Goal: Information Seeking & Learning: Learn about a topic

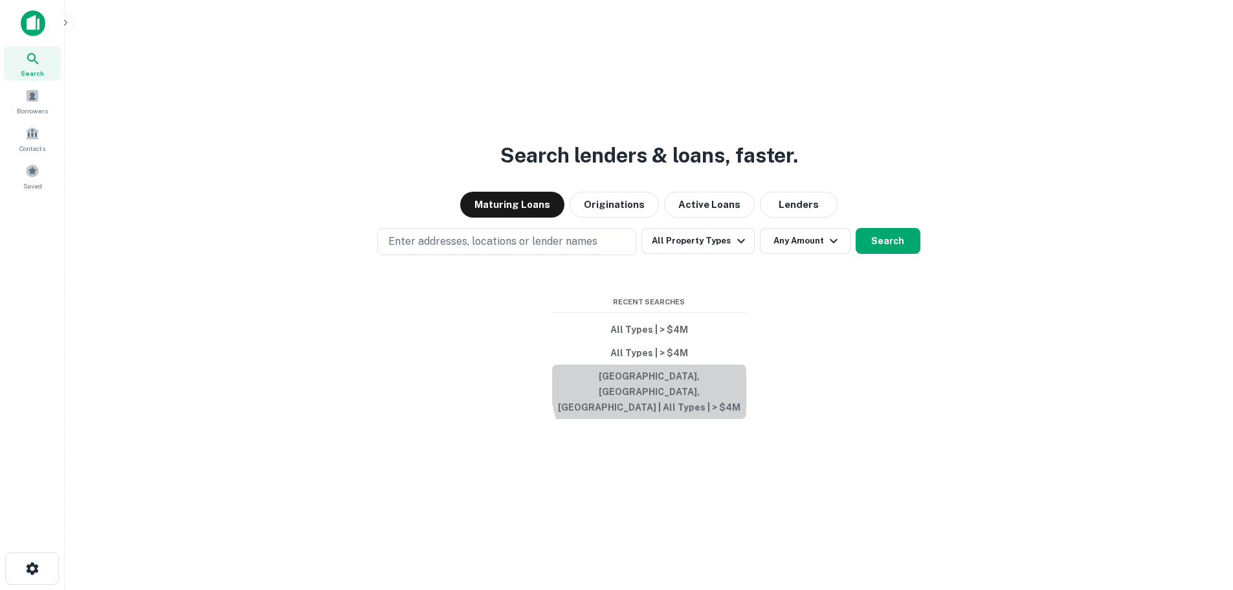
click at [684, 395] on button "[GEOGRAPHIC_DATA], [GEOGRAPHIC_DATA], [GEOGRAPHIC_DATA] | All Types | > $4M" at bounding box center [649, 391] width 194 height 54
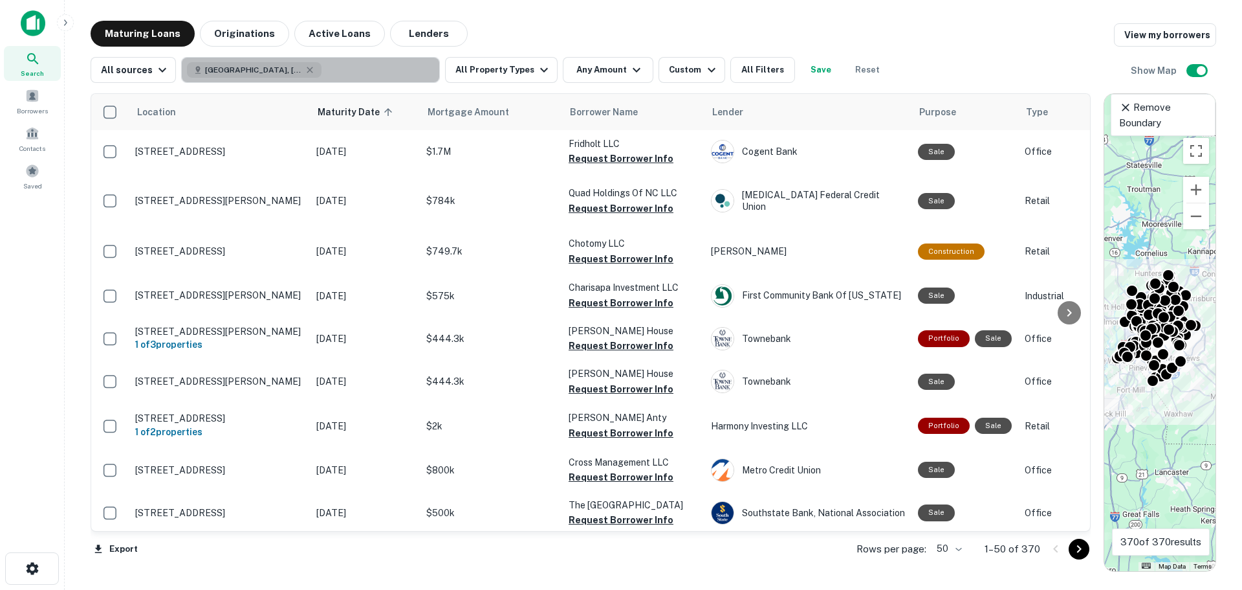
click at [305, 72] on icon "button" at bounding box center [310, 70] width 10 height 10
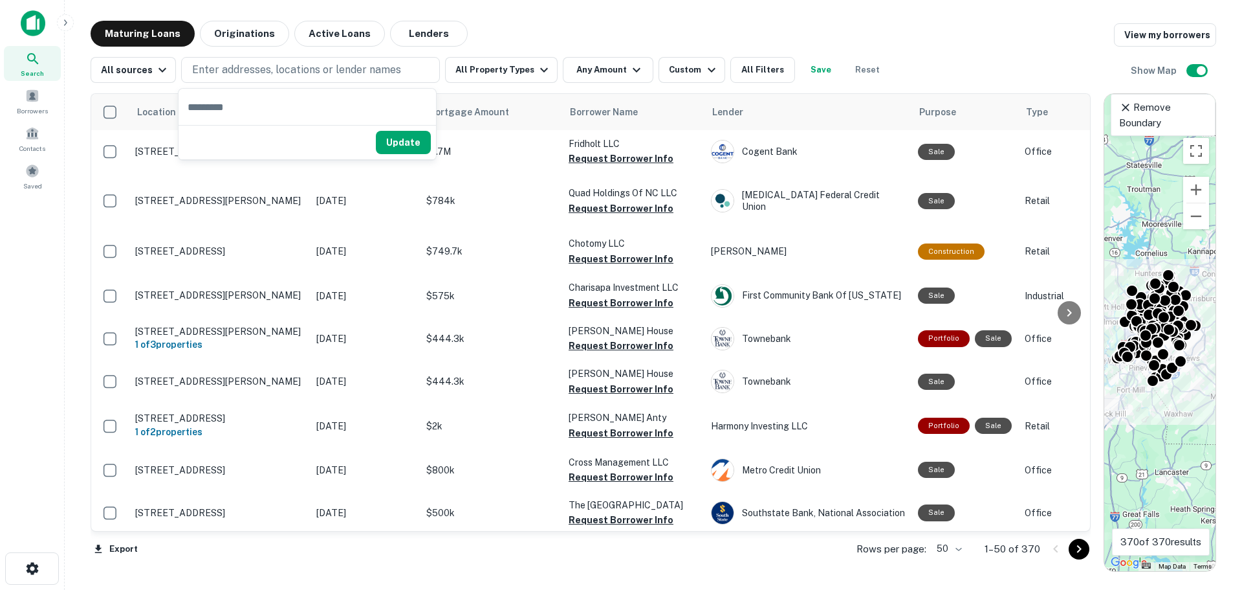
click at [669, 72] on div "Custom" at bounding box center [694, 70] width 50 height 16
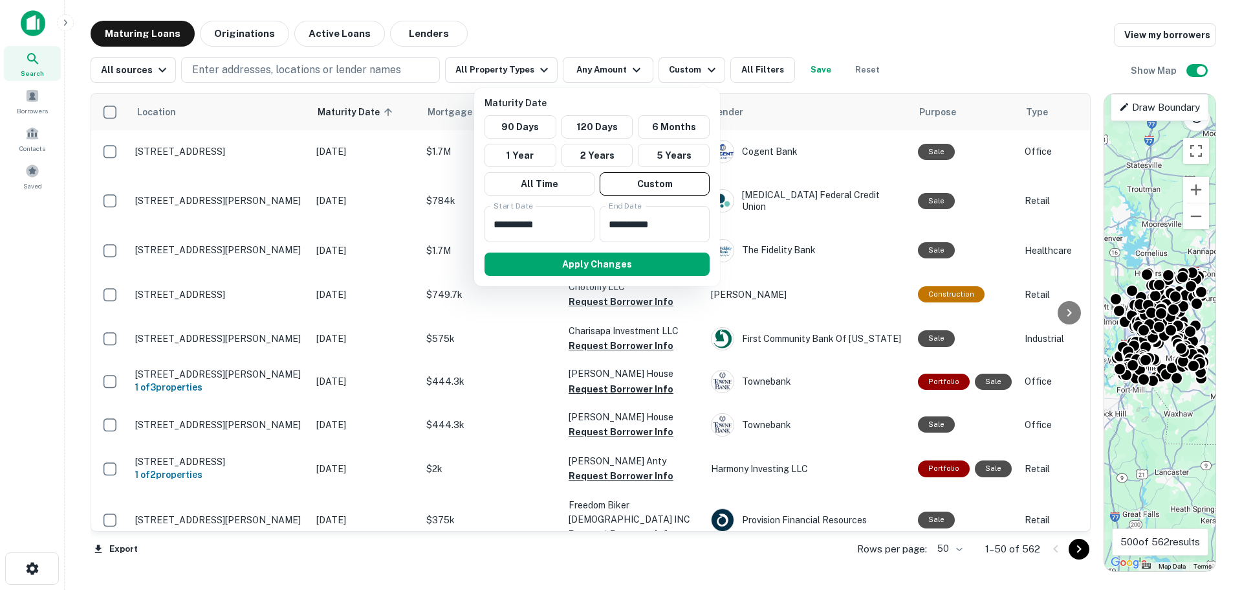
click at [879, 29] on div at bounding box center [621, 295] width 1242 height 590
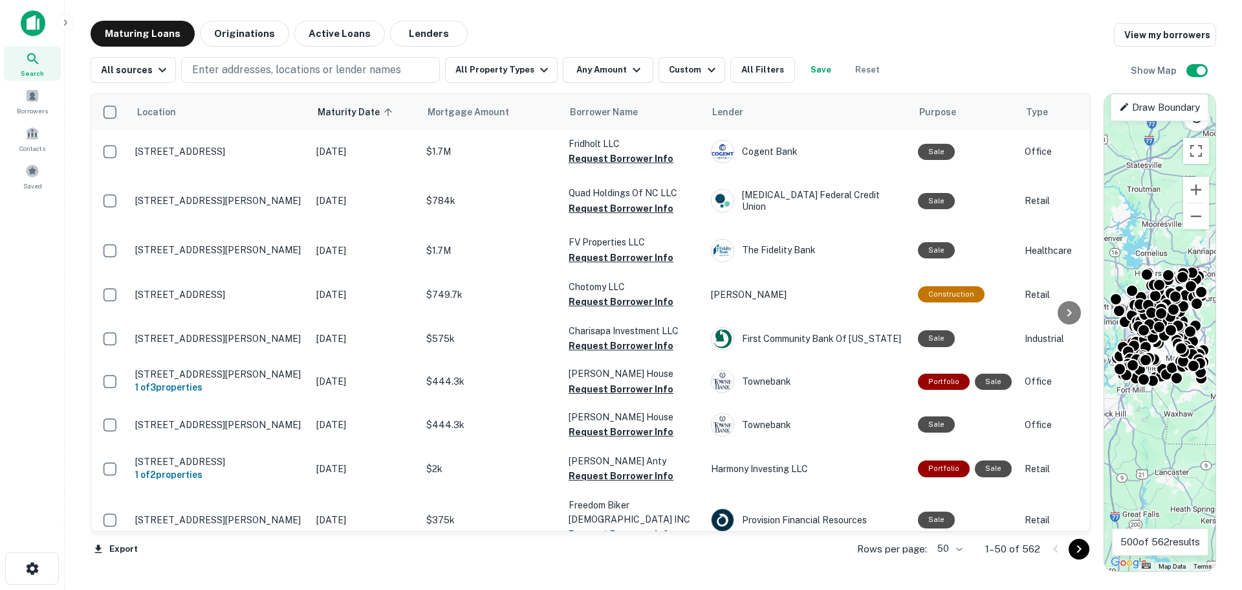
click at [612, 77] on button "Any Amount" at bounding box center [608, 70] width 91 height 26
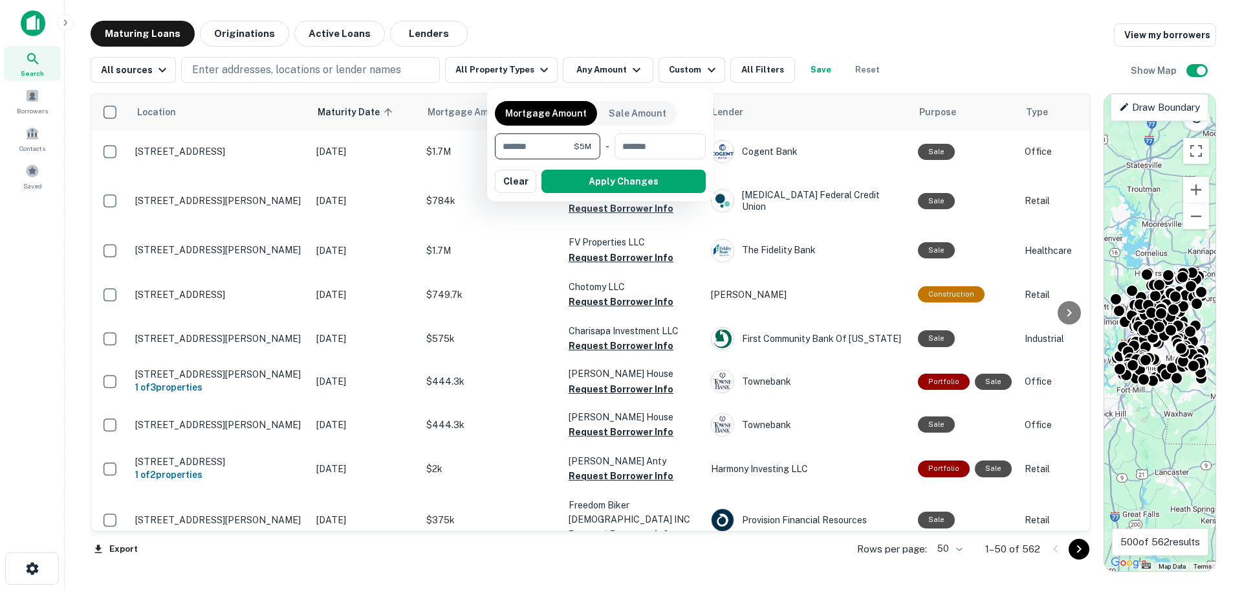
click at [502, 144] on input "*******" at bounding box center [534, 146] width 79 height 26
type input "********"
click at [599, 182] on button "Apply Changes" at bounding box center [624, 181] width 164 height 23
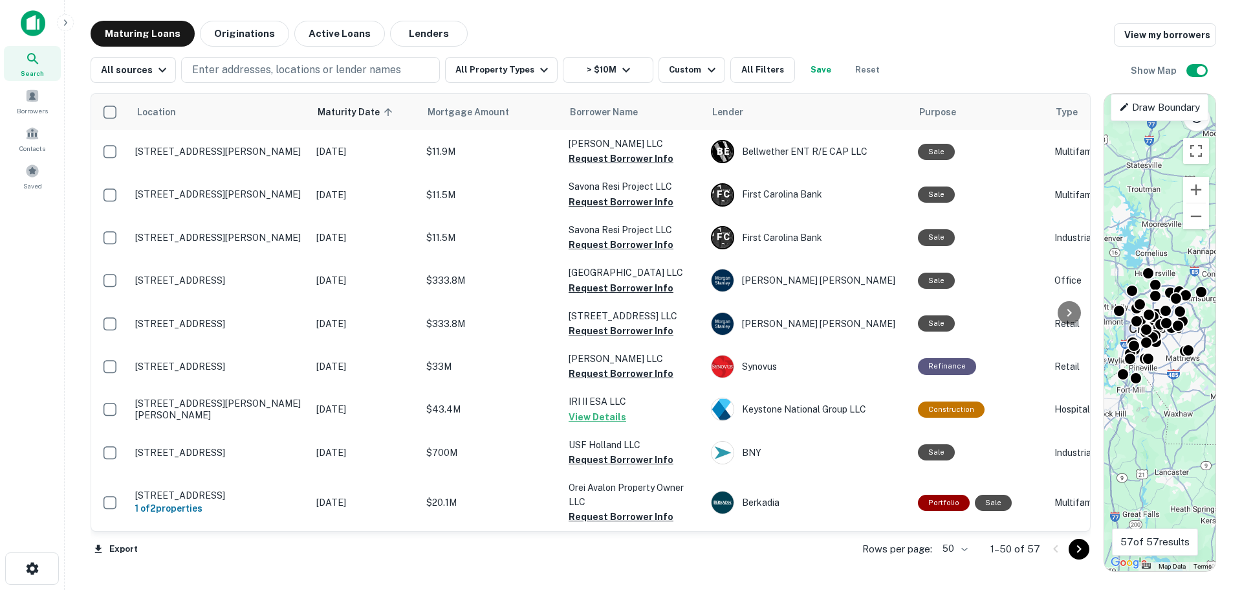
click at [753, 72] on button "All Filters" at bounding box center [763, 70] width 65 height 26
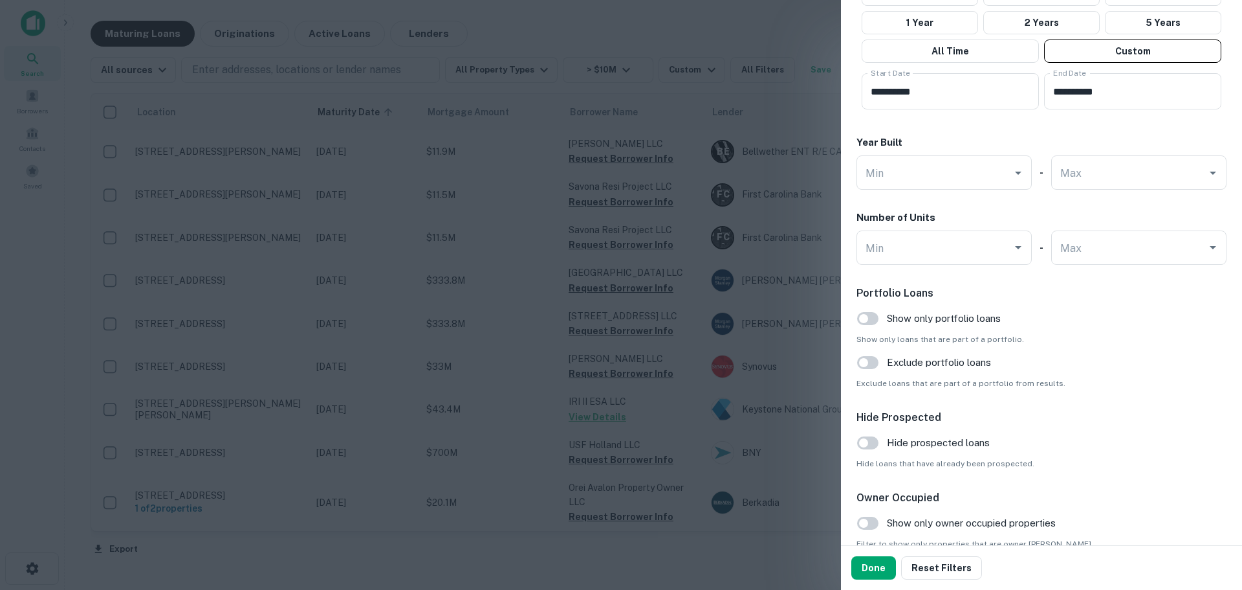
scroll to position [1230, 0]
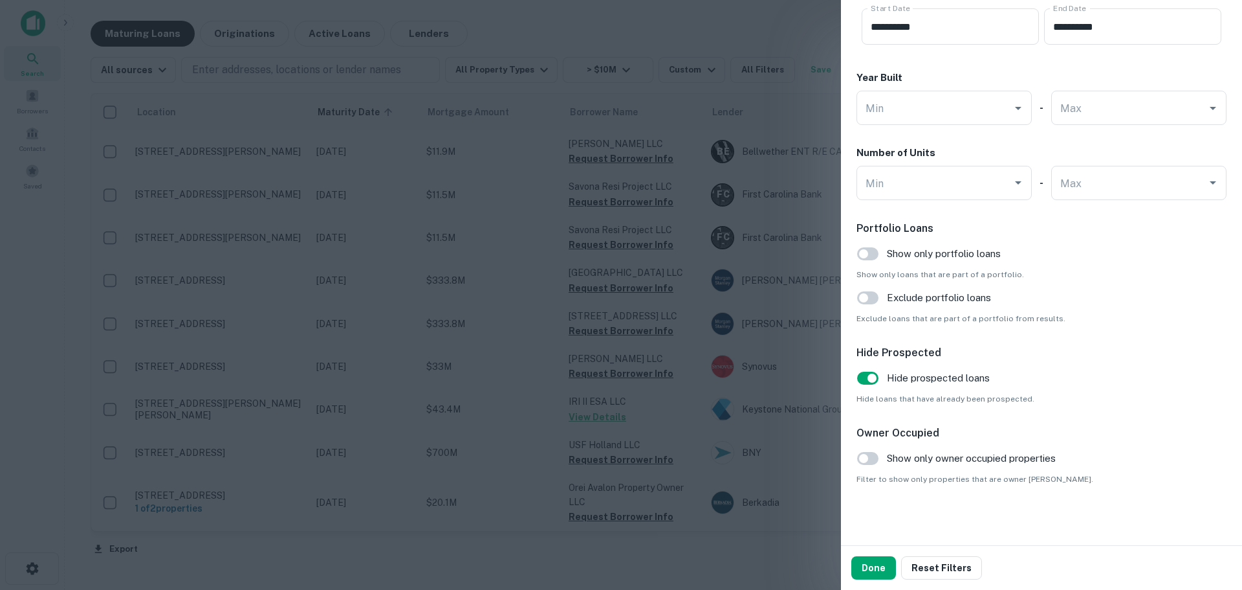
click at [871, 564] on button "Done" at bounding box center [874, 567] width 45 height 23
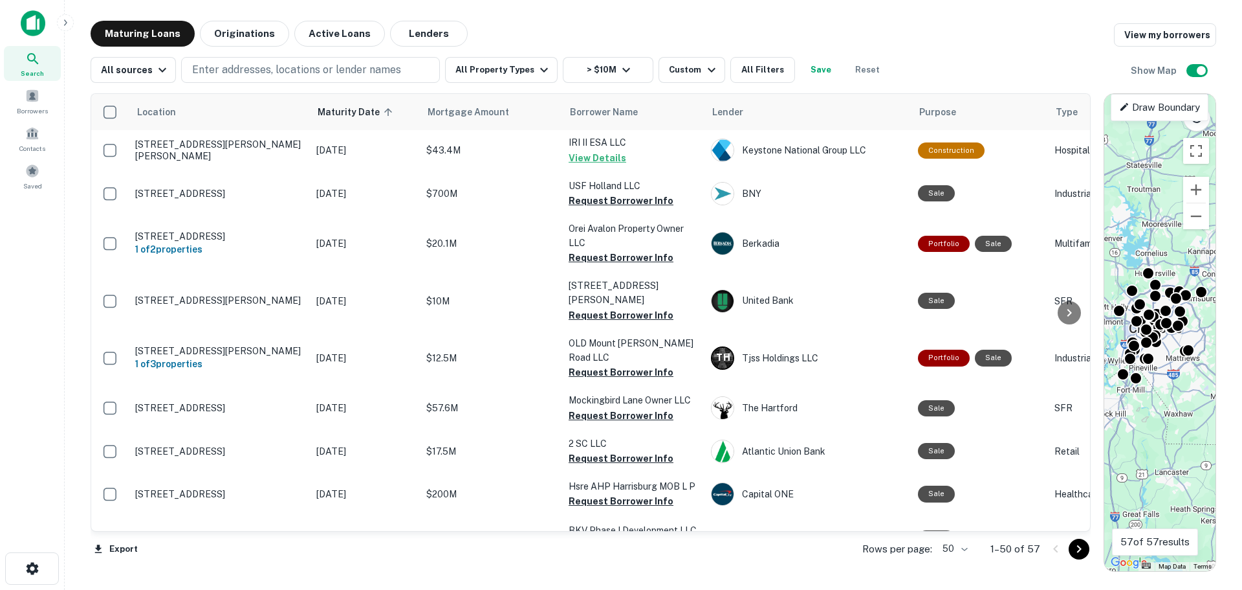
scroll to position [324, 0]
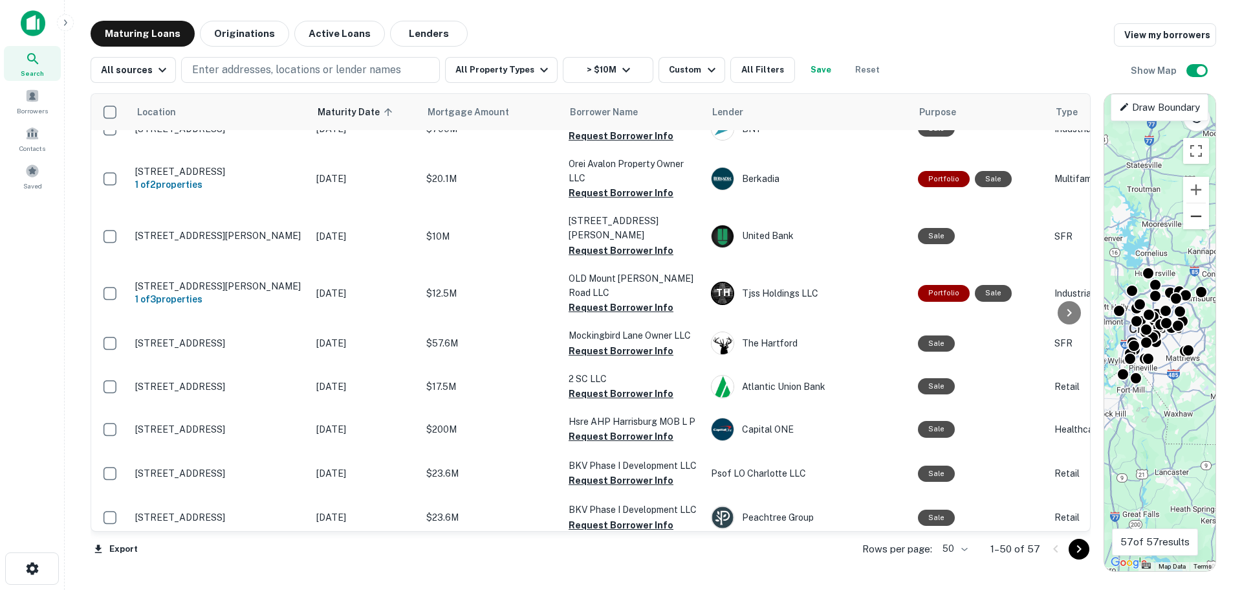
click at [1202, 223] on button "Zoom out" at bounding box center [1197, 216] width 26 height 26
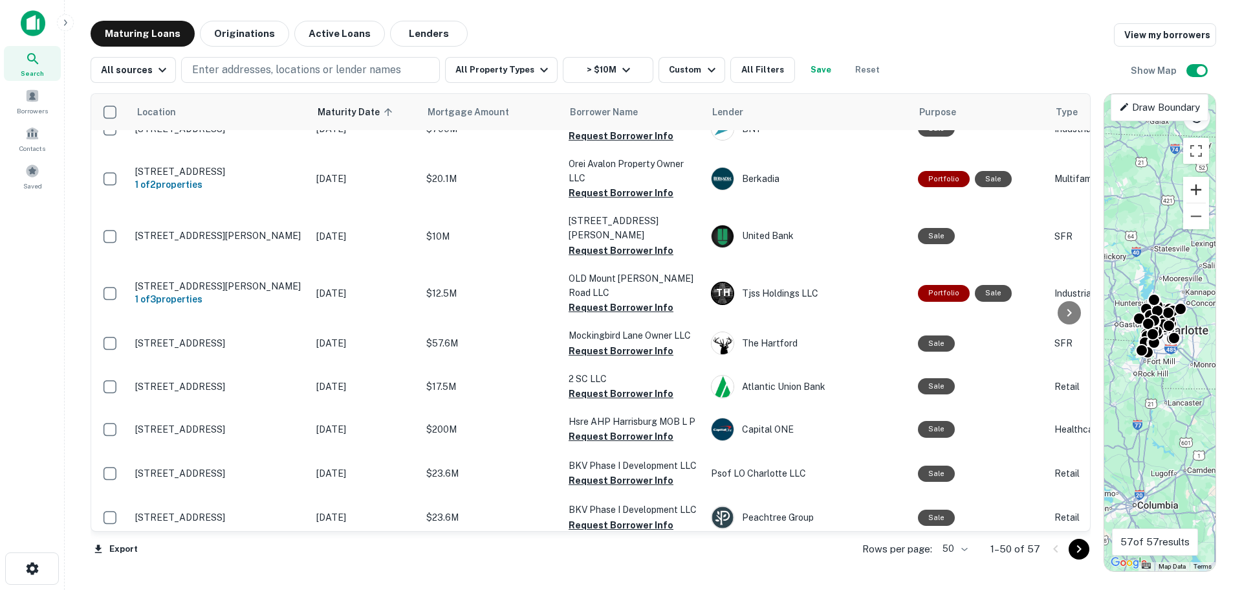
click at [1199, 193] on button "Zoom in" at bounding box center [1197, 190] width 26 height 26
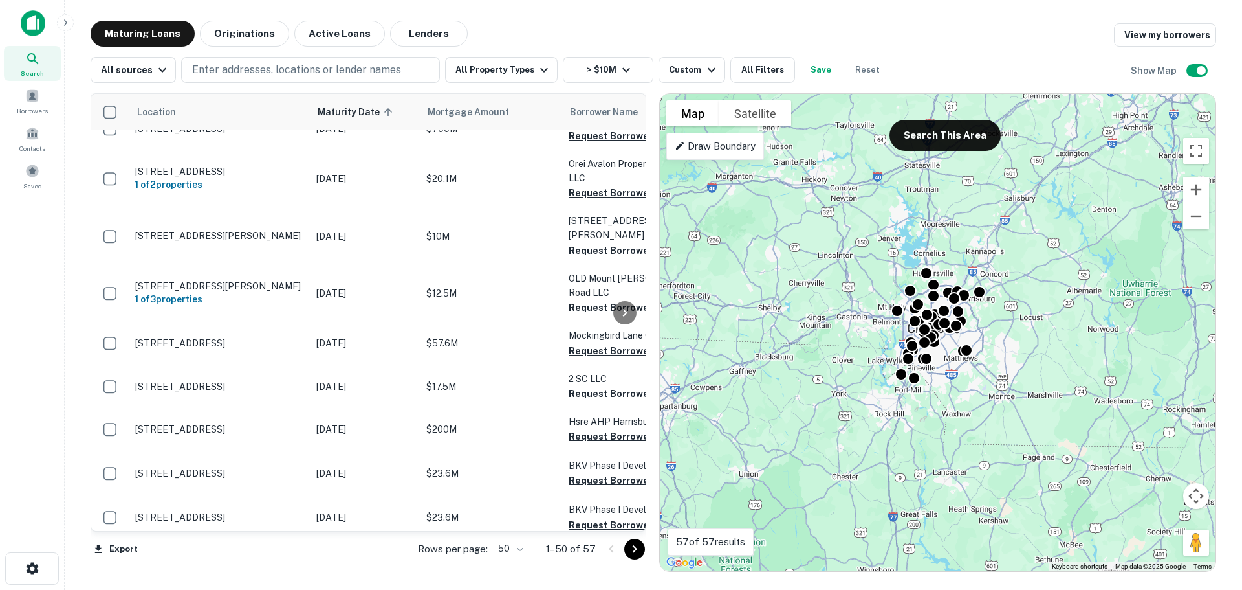
drag, startPoint x: 1102, startPoint y: 289, endPoint x: 657, endPoint y: 304, distance: 445.5
click at [657, 304] on div at bounding box center [652, 332] width 13 height 478
click at [949, 146] on button "Search This Area" at bounding box center [945, 135] width 111 height 31
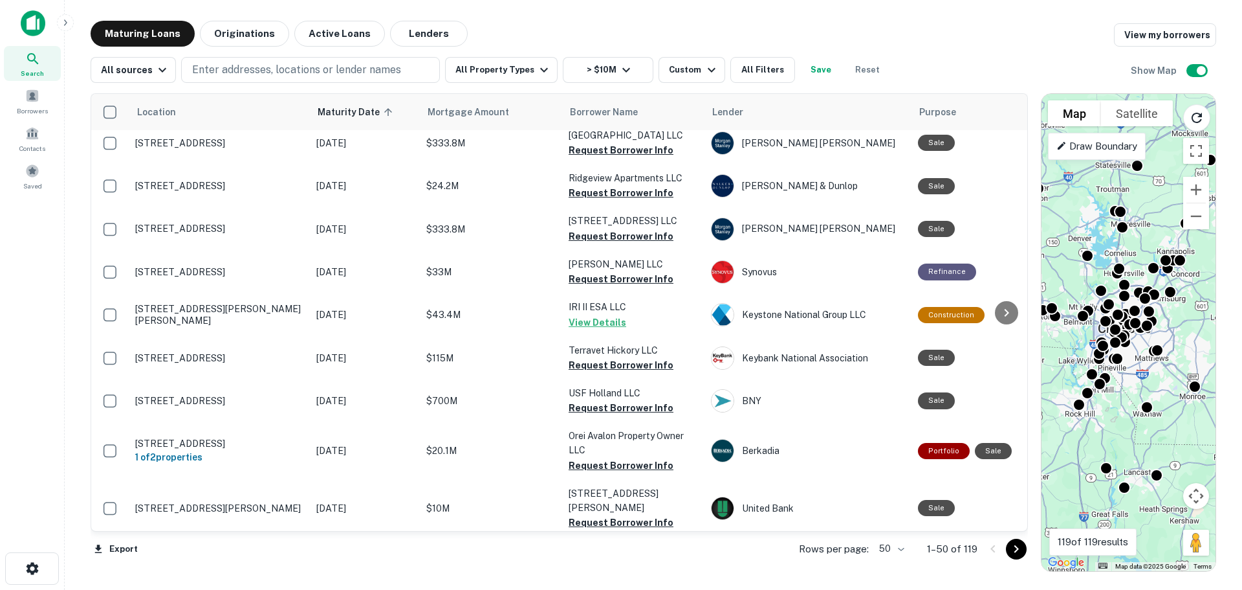
drag, startPoint x: 649, startPoint y: 267, endPoint x: 1032, endPoint y: 259, distance: 382.5
click at [1032, 259] on div at bounding box center [1034, 332] width 13 height 478
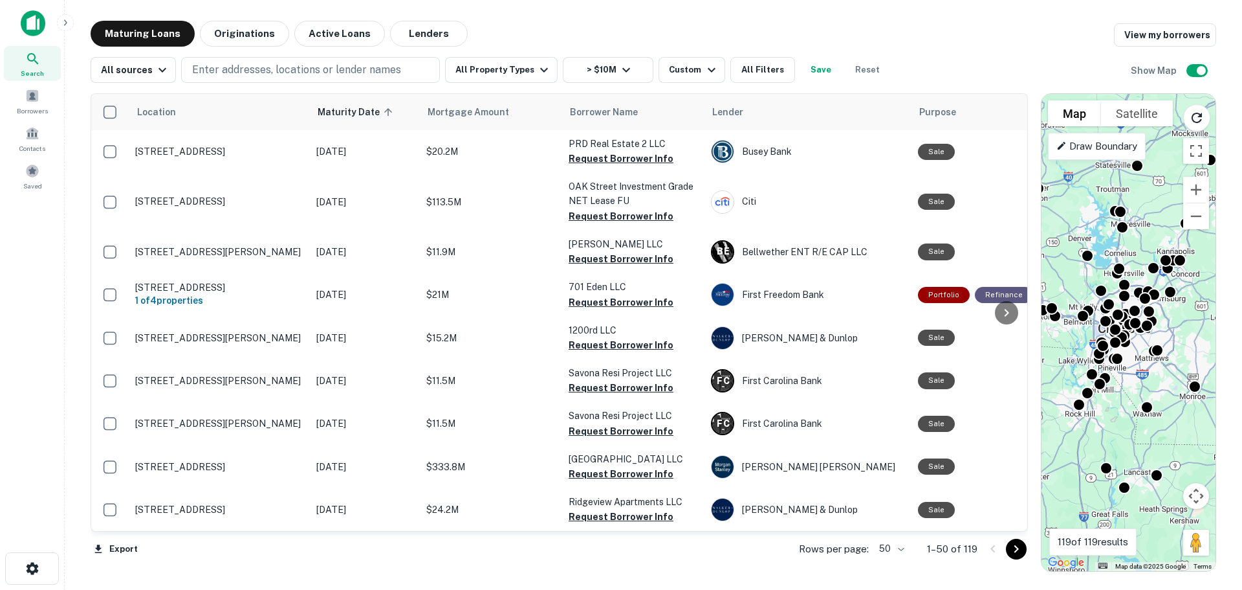
click at [468, 122] on th "Mortgage Amount" at bounding box center [491, 112] width 142 height 36
click at [469, 115] on span "Mortgage Amount" at bounding box center [477, 112] width 98 height 16
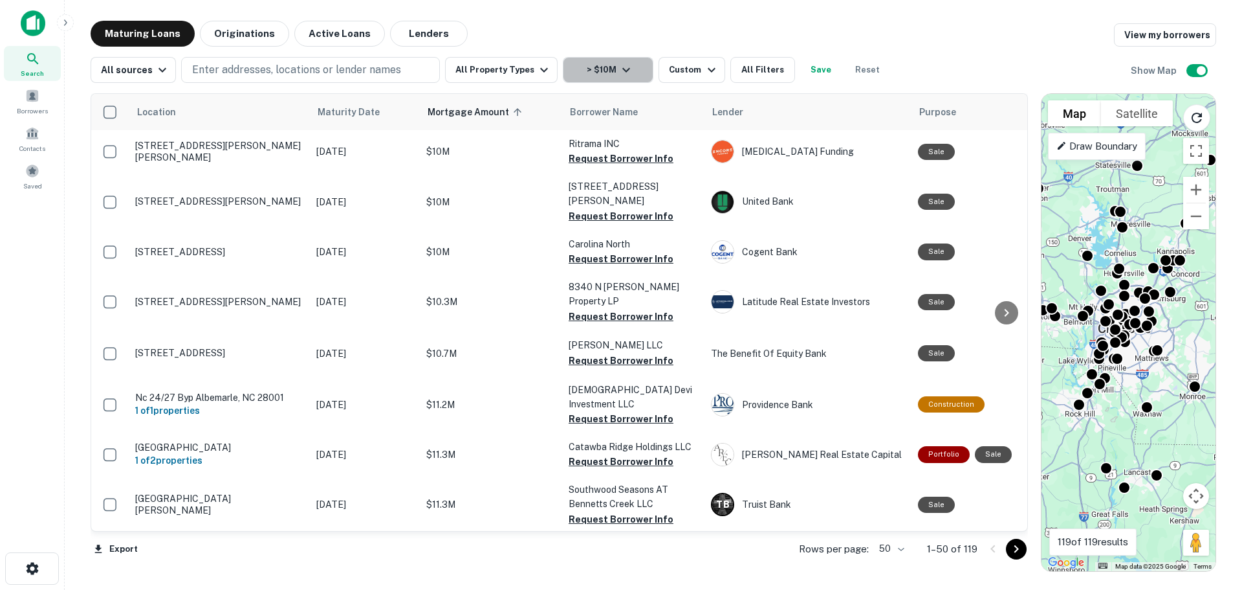
click at [619, 72] on icon "button" at bounding box center [627, 70] width 16 height 16
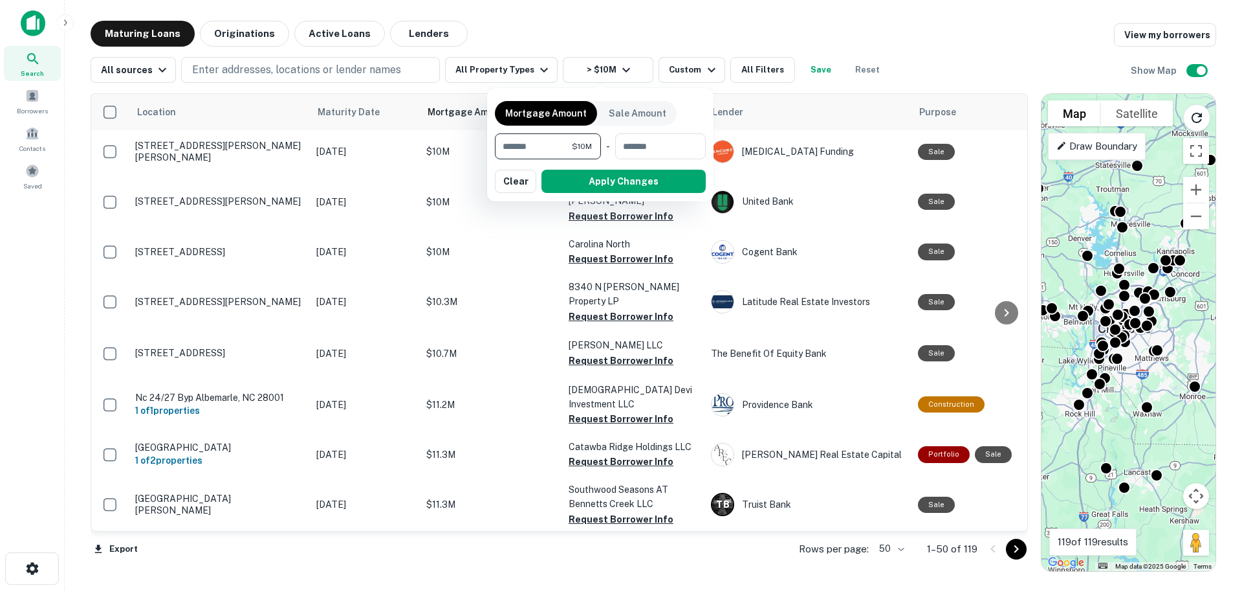
drag, startPoint x: 510, startPoint y: 142, endPoint x: 499, endPoint y: 143, distance: 11.0
click at [499, 143] on input "********" at bounding box center [533, 146] width 77 height 26
type input "*******"
click at [637, 185] on button "Apply Changes" at bounding box center [624, 181] width 164 height 23
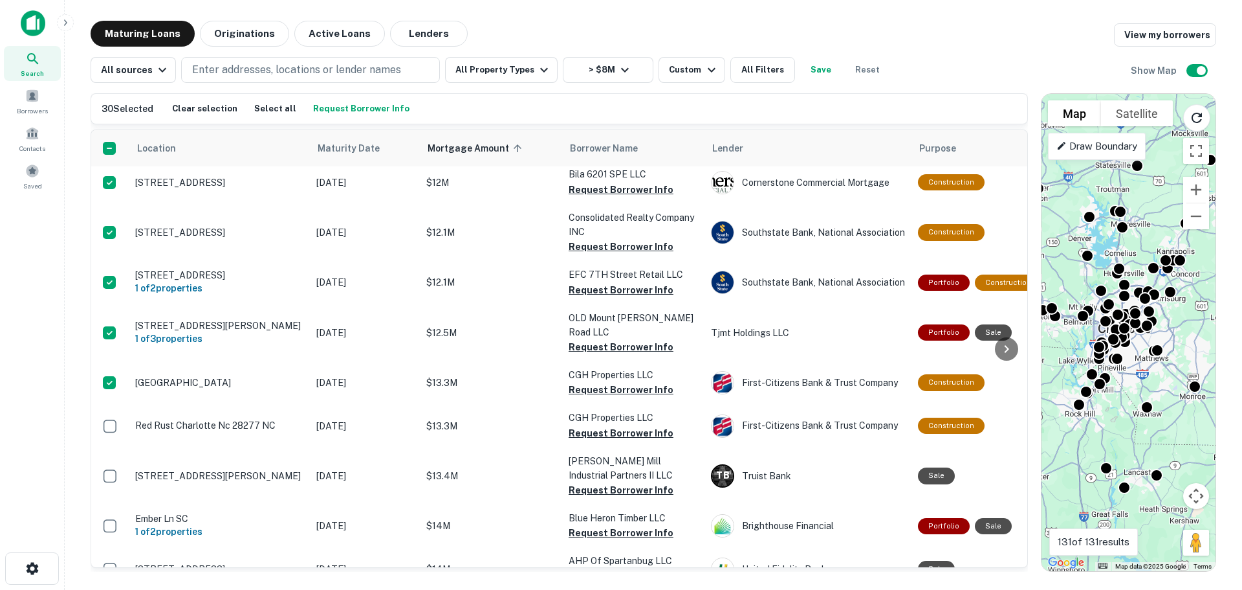
scroll to position [1294, 0]
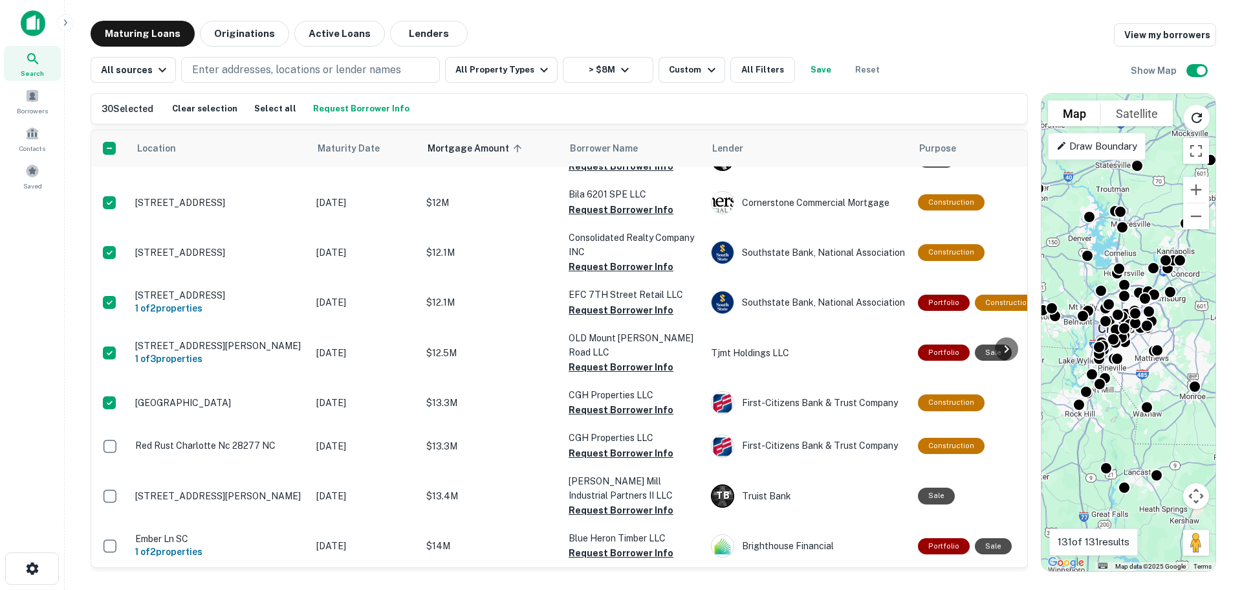
click at [338, 109] on button "Request Borrower Info" at bounding box center [361, 108] width 103 height 19
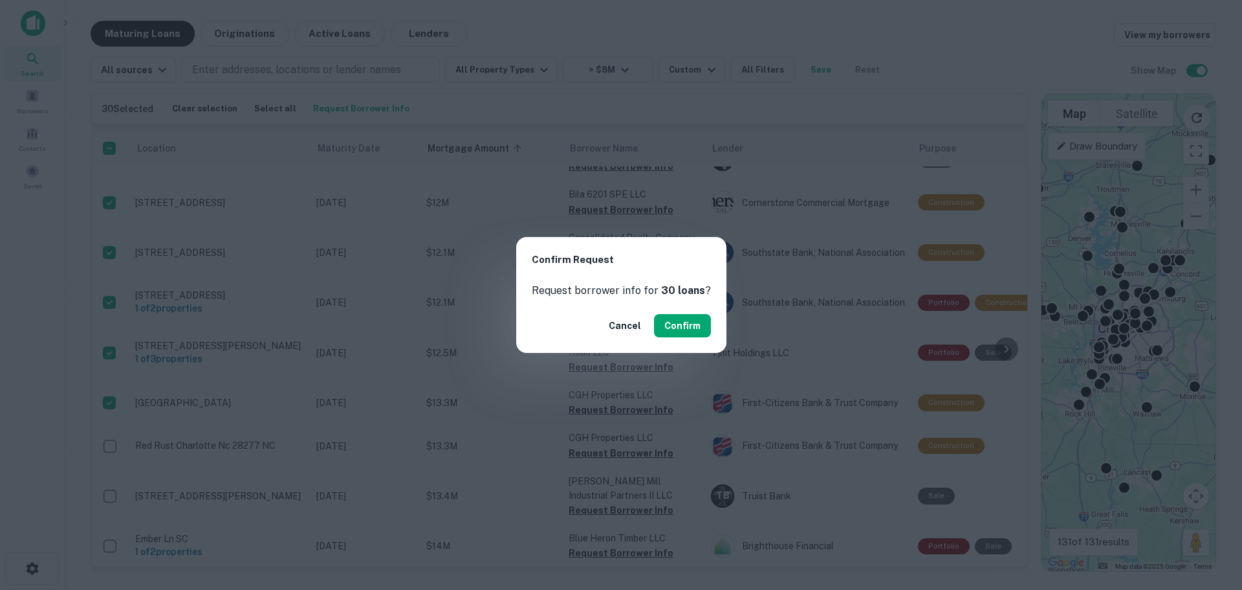
click at [685, 329] on button "Confirm" at bounding box center [682, 325] width 57 height 23
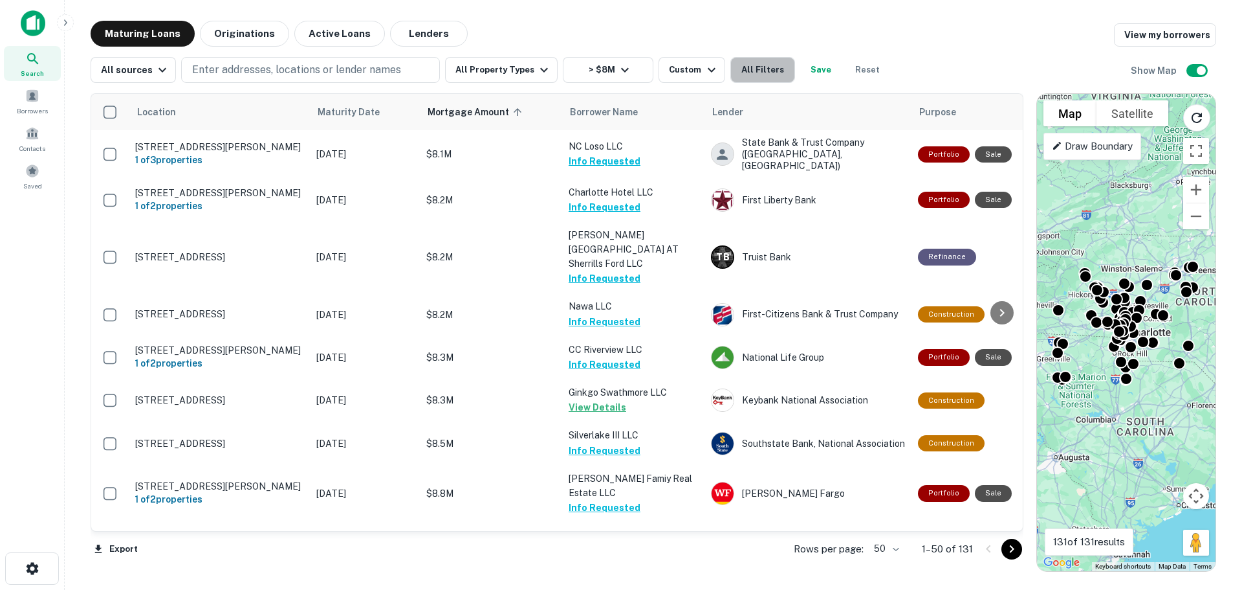
click at [751, 78] on button "All Filters" at bounding box center [763, 70] width 65 height 26
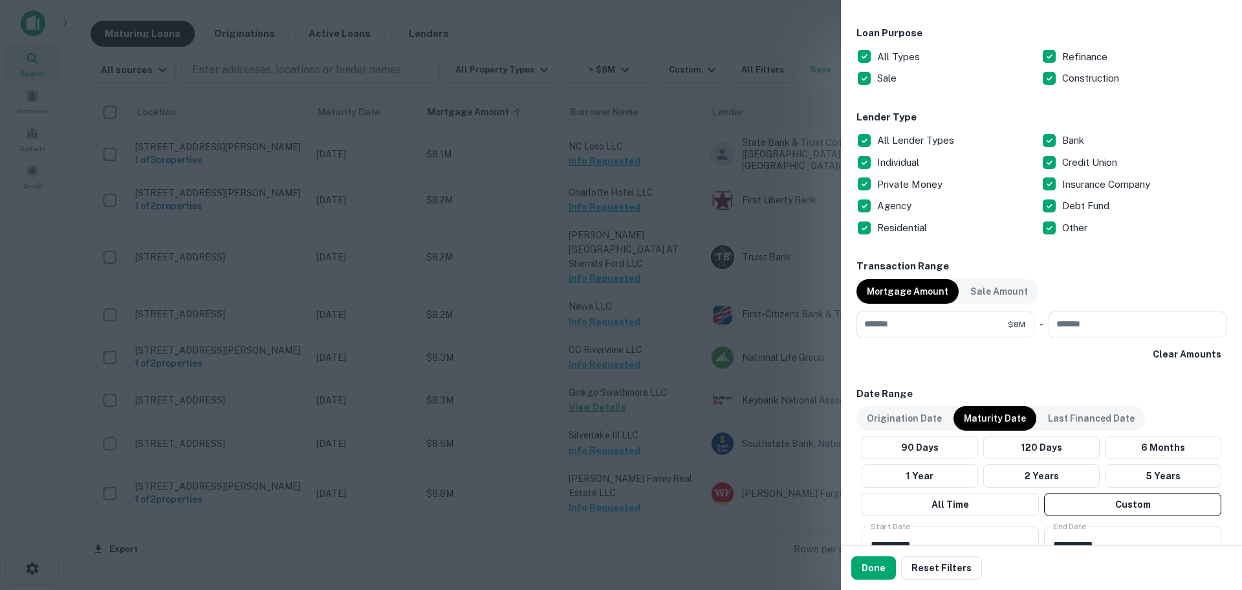
scroll to position [647, 0]
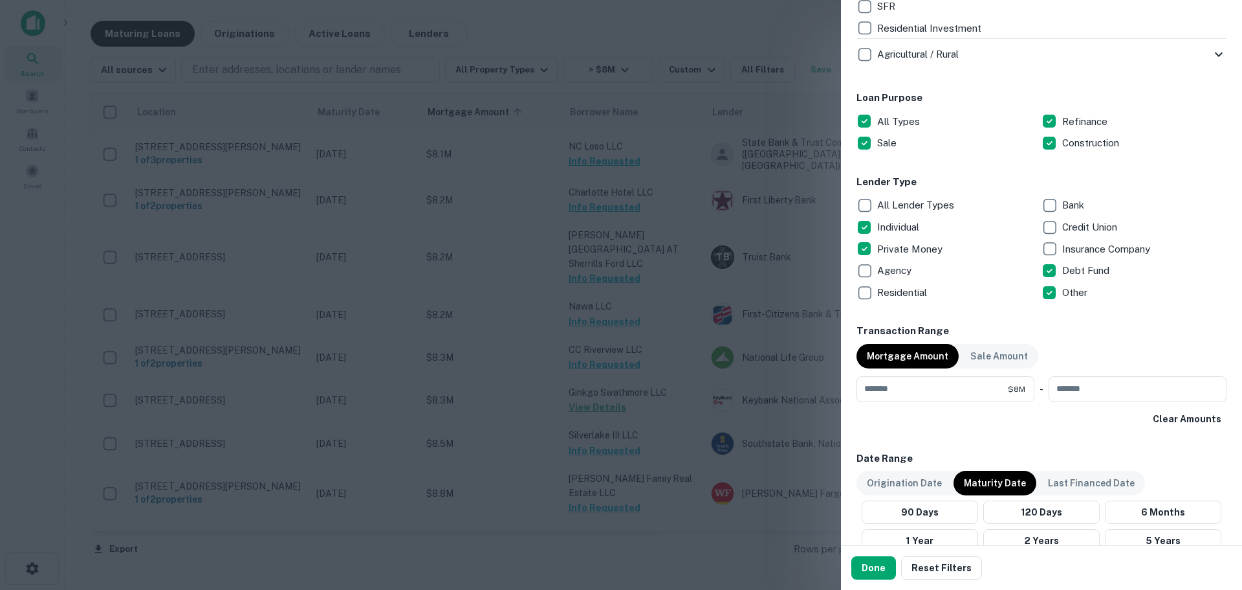
click at [872, 571] on button "Done" at bounding box center [874, 567] width 45 height 23
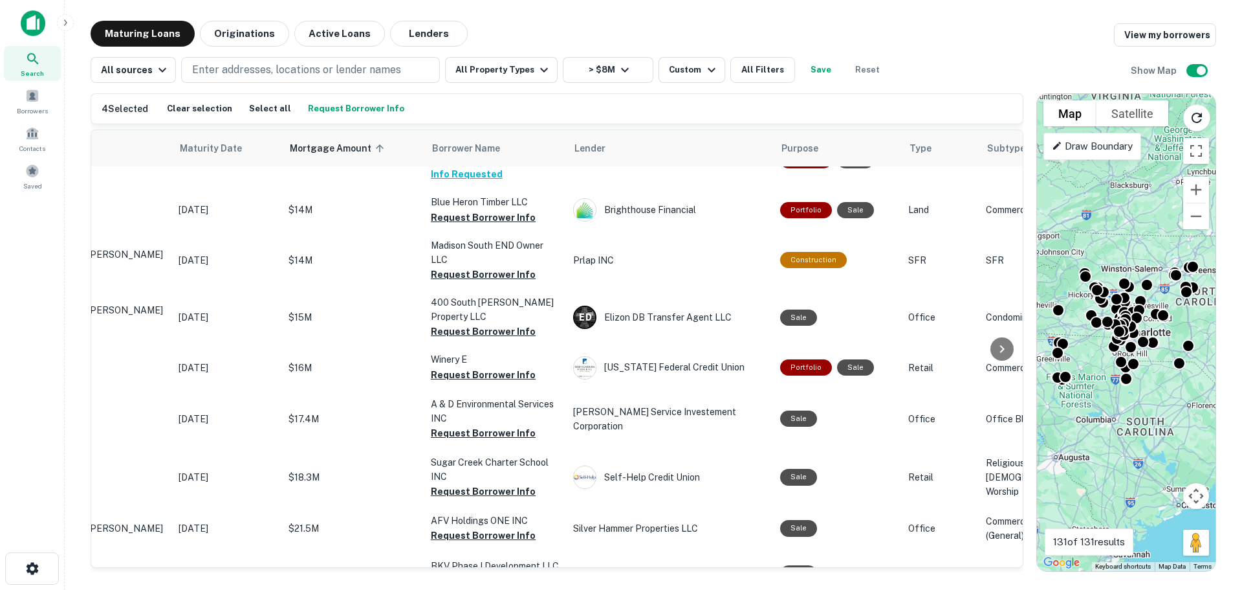
scroll to position [324, 0]
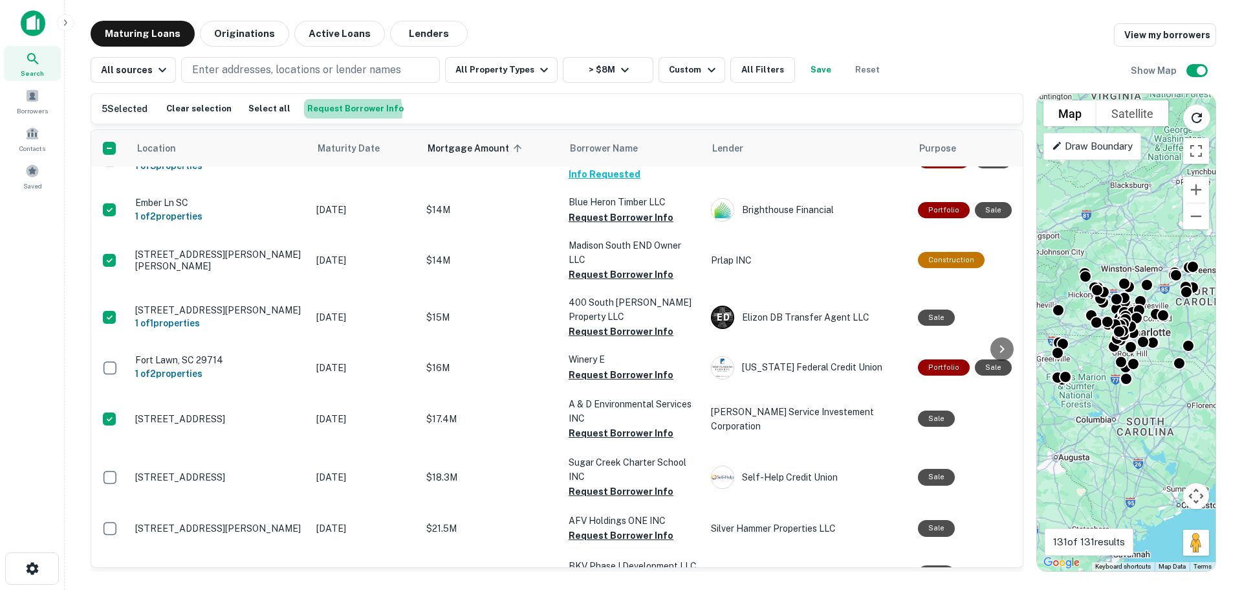
click at [326, 113] on button "Request Borrower Info" at bounding box center [355, 108] width 103 height 19
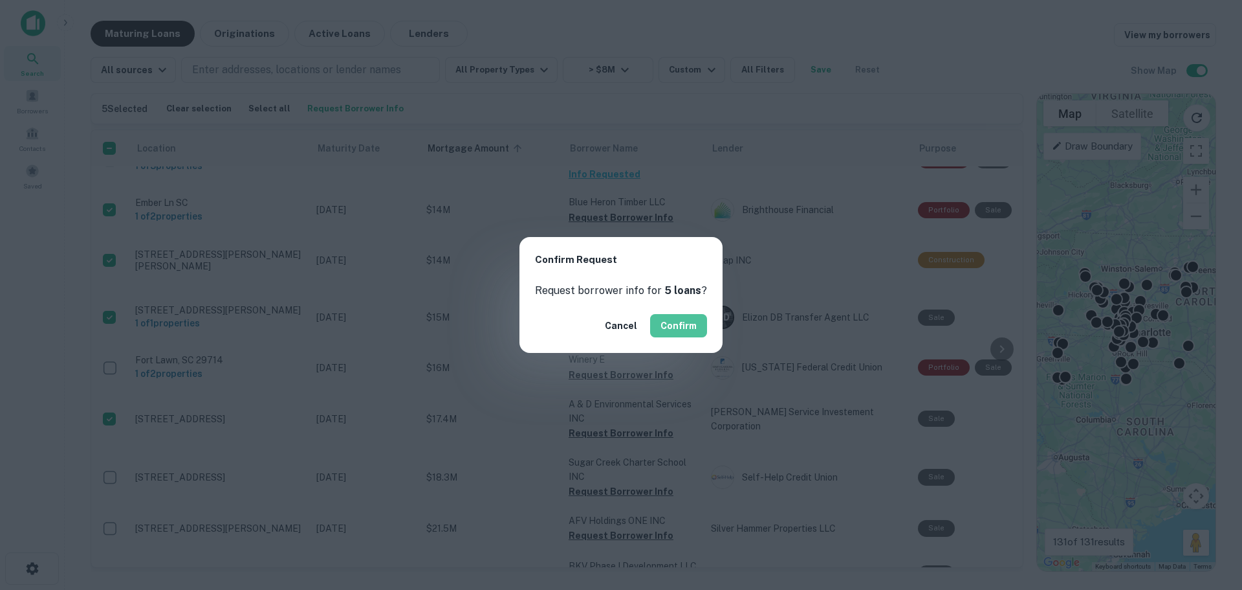
click at [685, 317] on button "Confirm" at bounding box center [678, 325] width 57 height 23
